Goal: Transaction & Acquisition: Purchase product/service

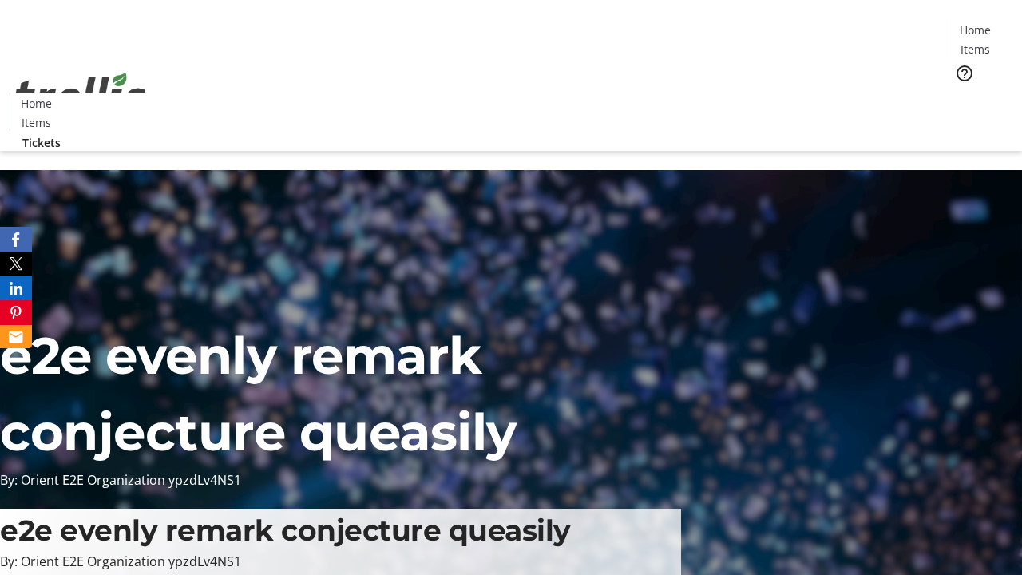
click at [962, 93] on span "Tickets" at bounding box center [981, 101] width 38 height 17
